Goal: Check status: Check status

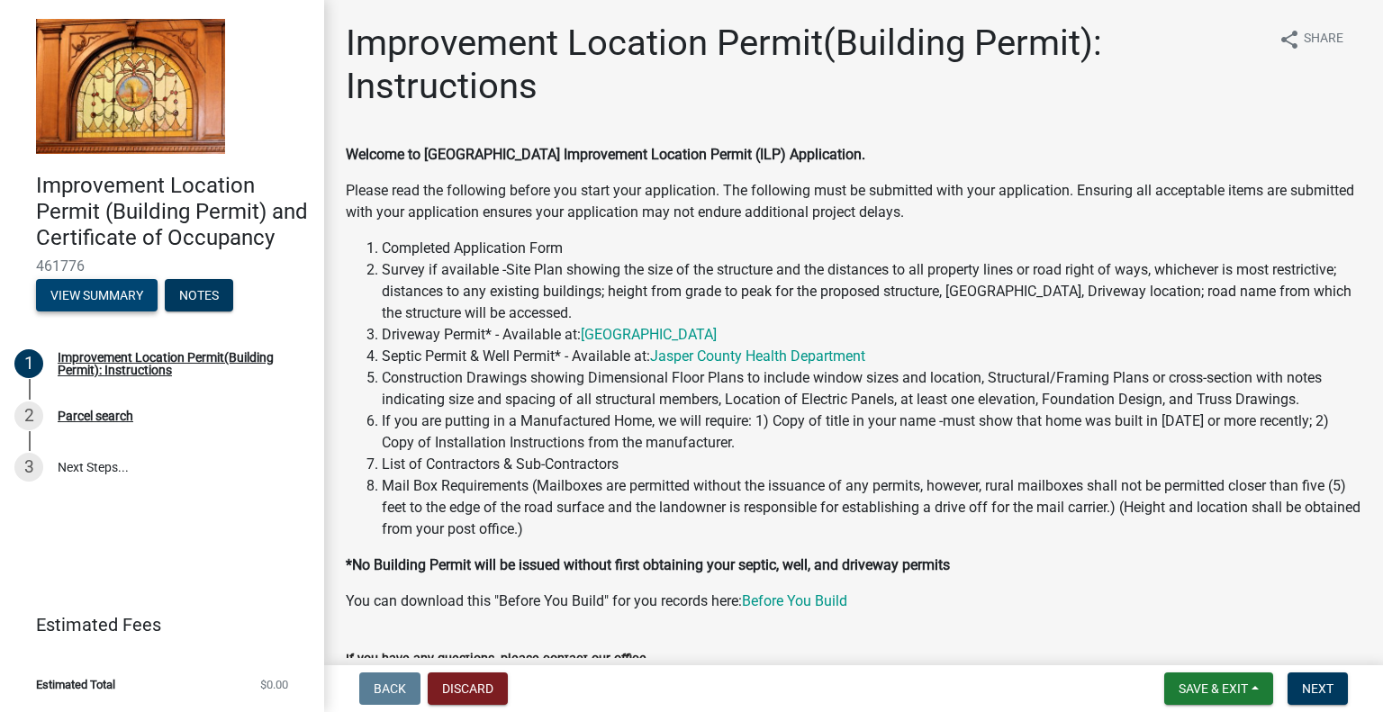
click at [112, 294] on button "View Summary" at bounding box center [97, 295] width 122 height 32
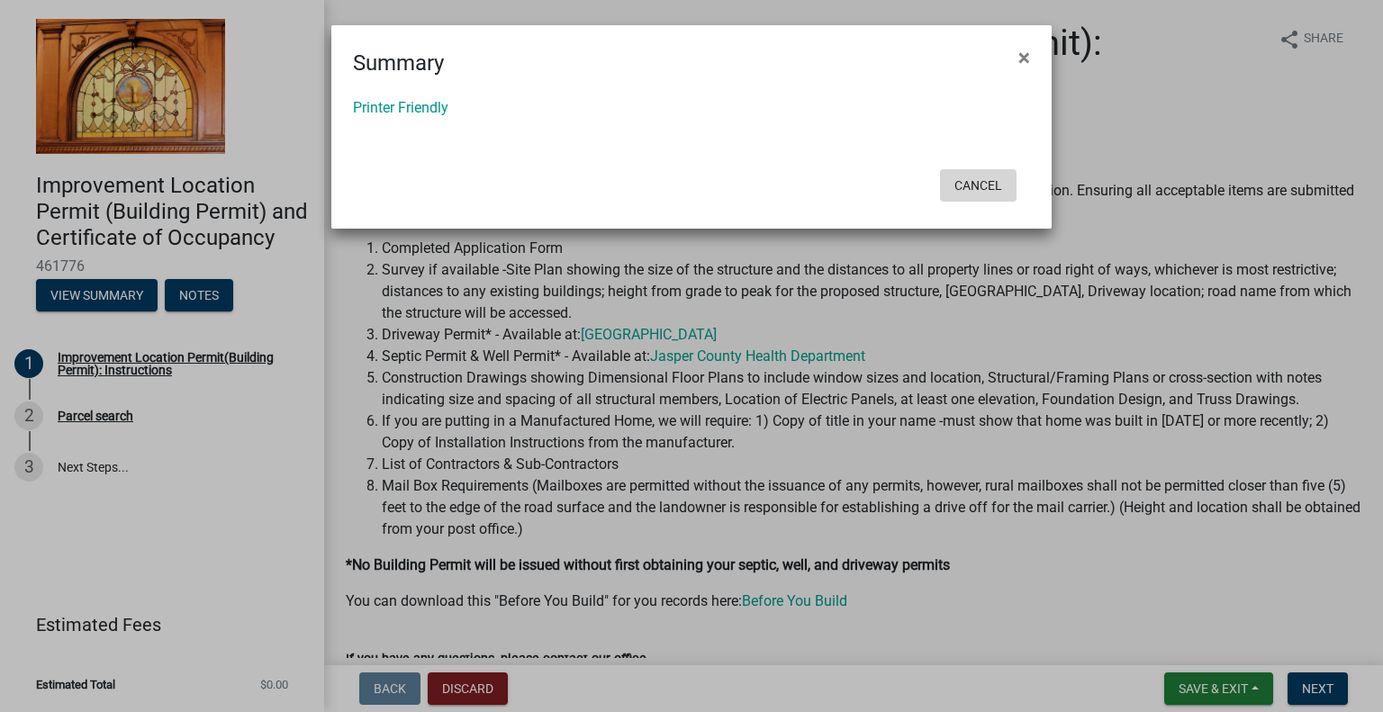
click at [993, 184] on button "Cancel" at bounding box center [978, 185] width 77 height 32
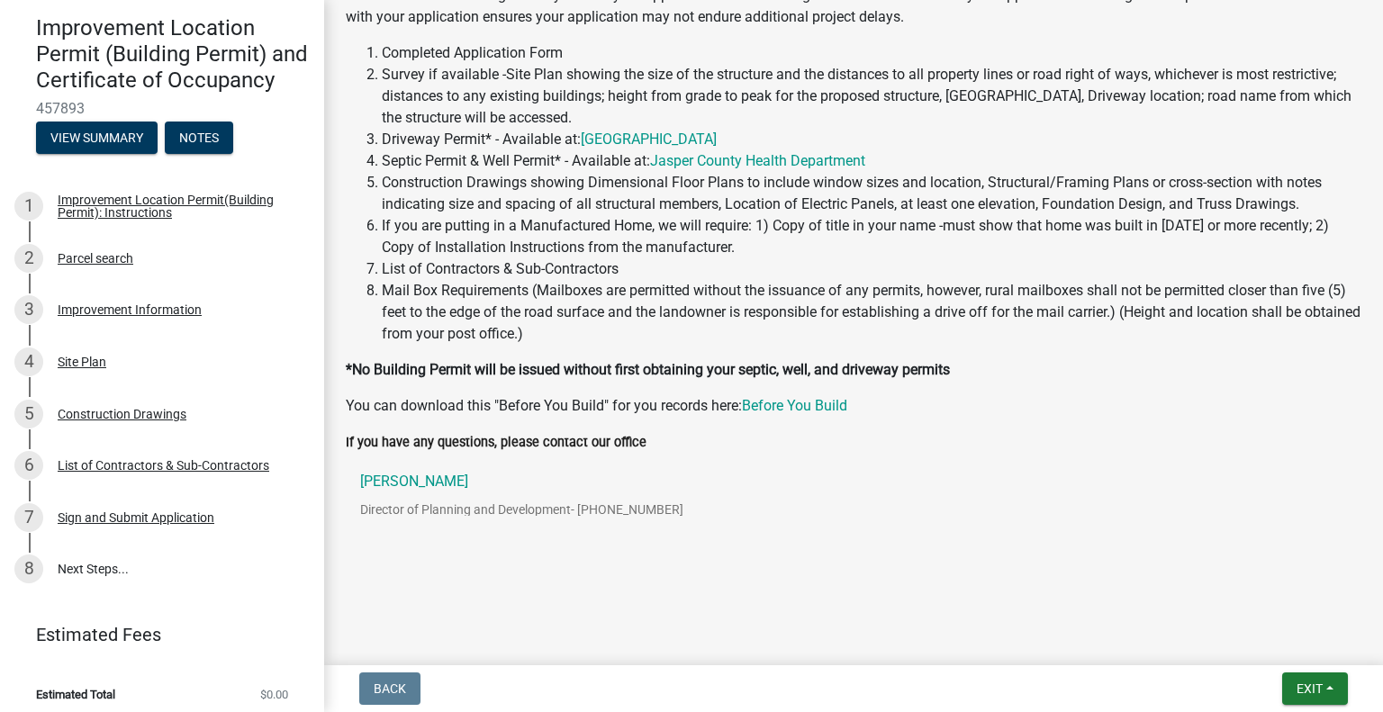
scroll to position [194, 0]
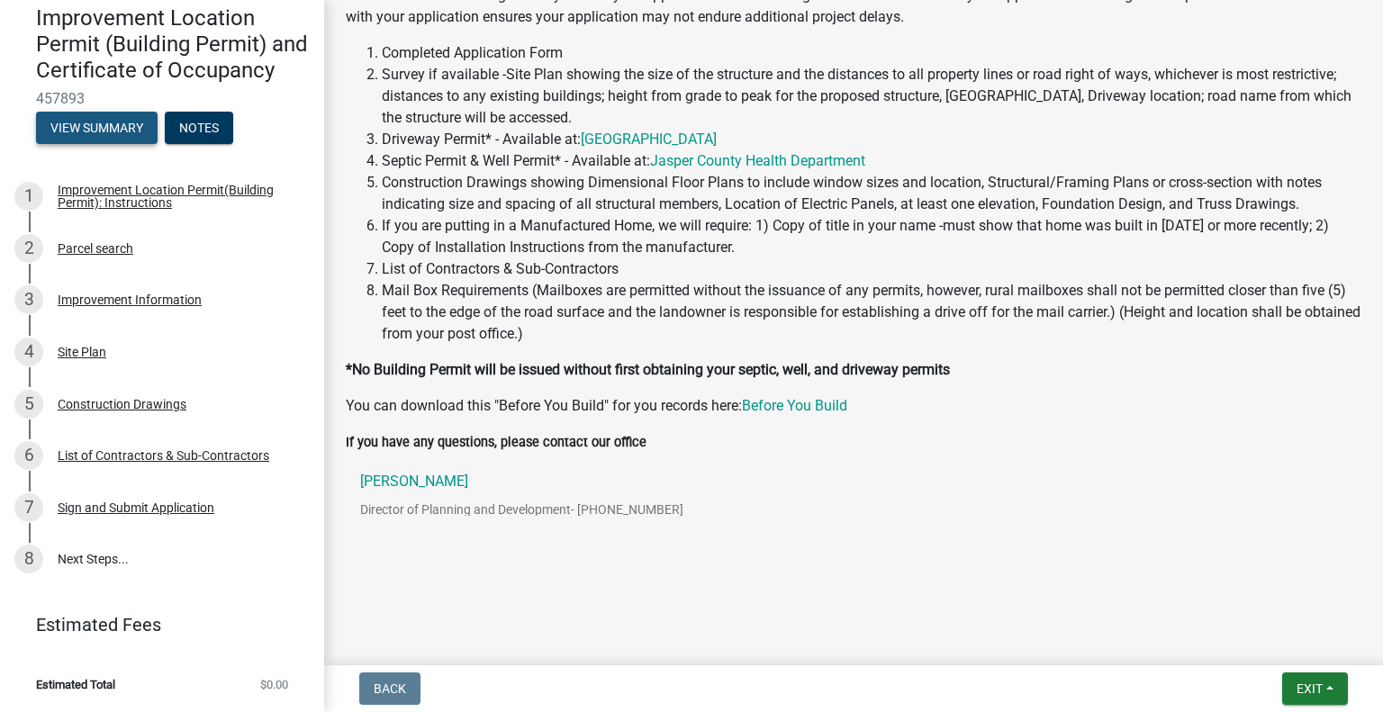
click at [90, 129] on button "View Summary" at bounding box center [97, 128] width 122 height 32
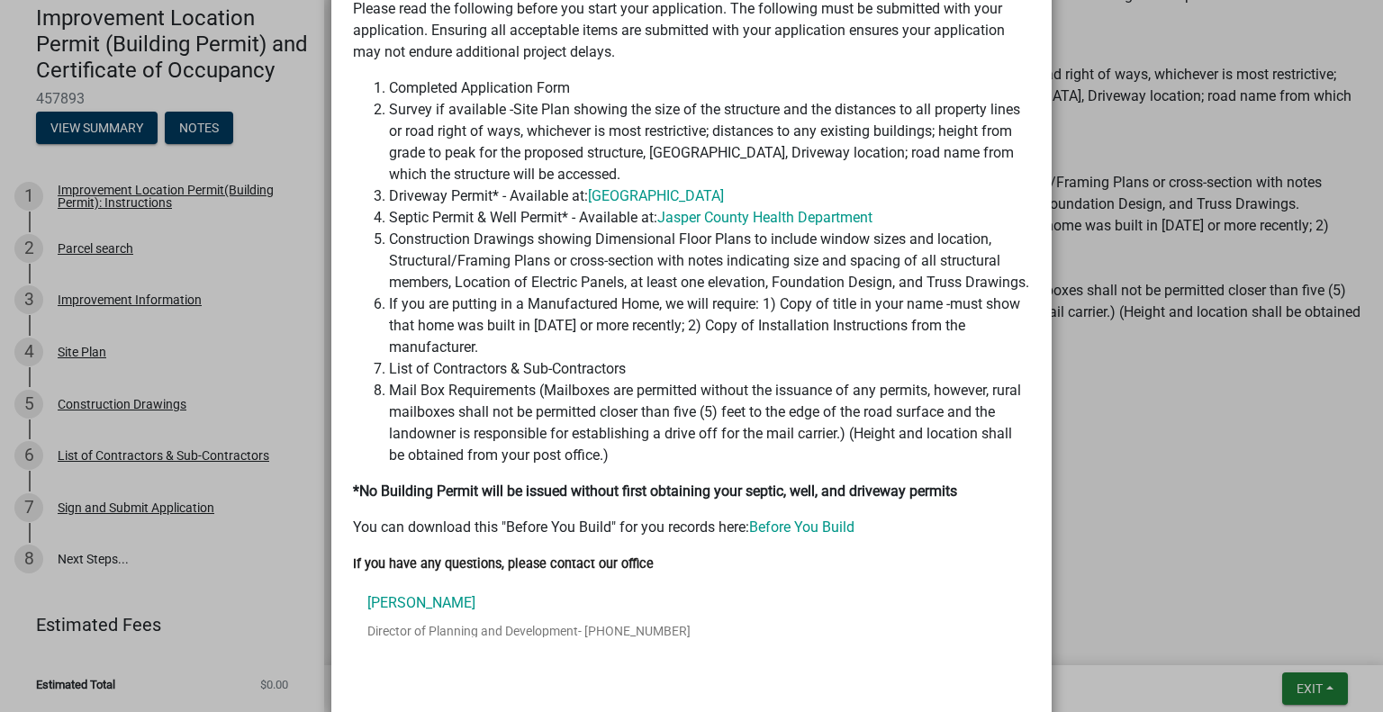
scroll to position [0, 0]
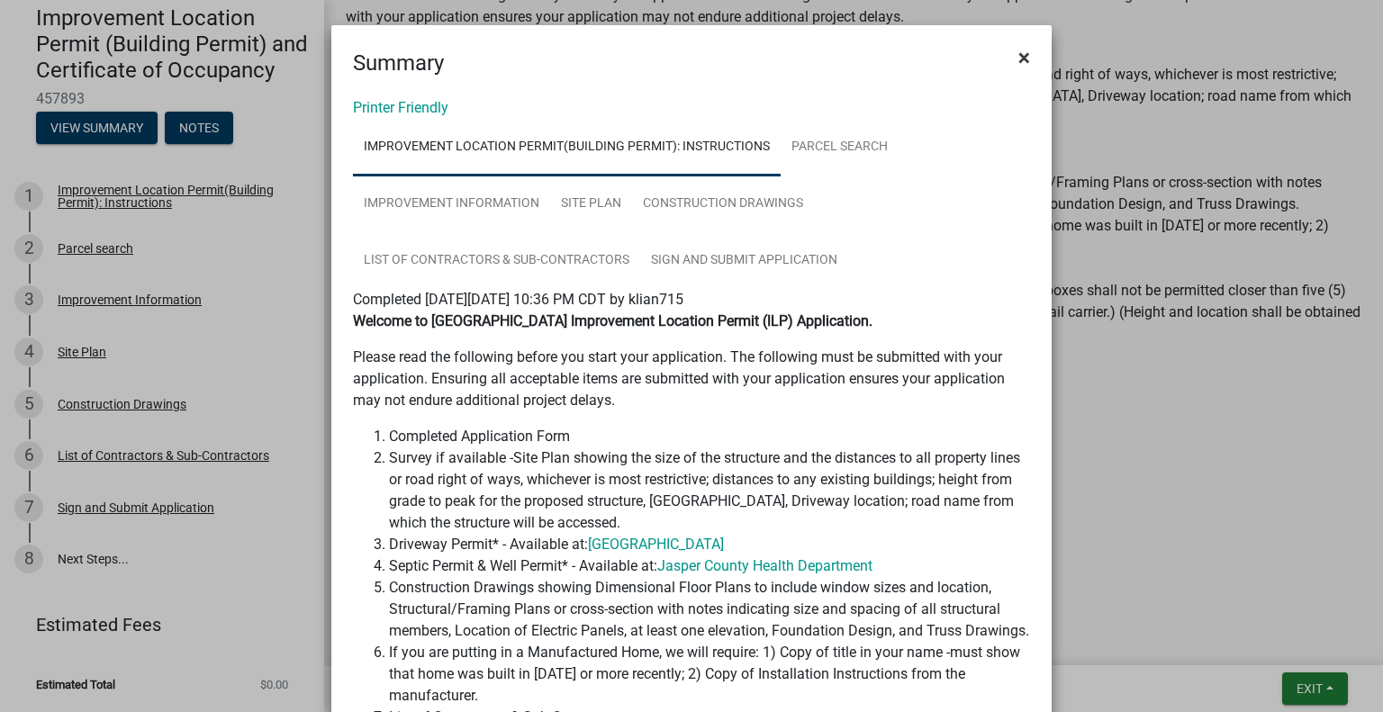
click at [1018, 57] on span "×" at bounding box center [1024, 57] width 12 height 25
